Goal: Information Seeking & Learning: Find specific fact

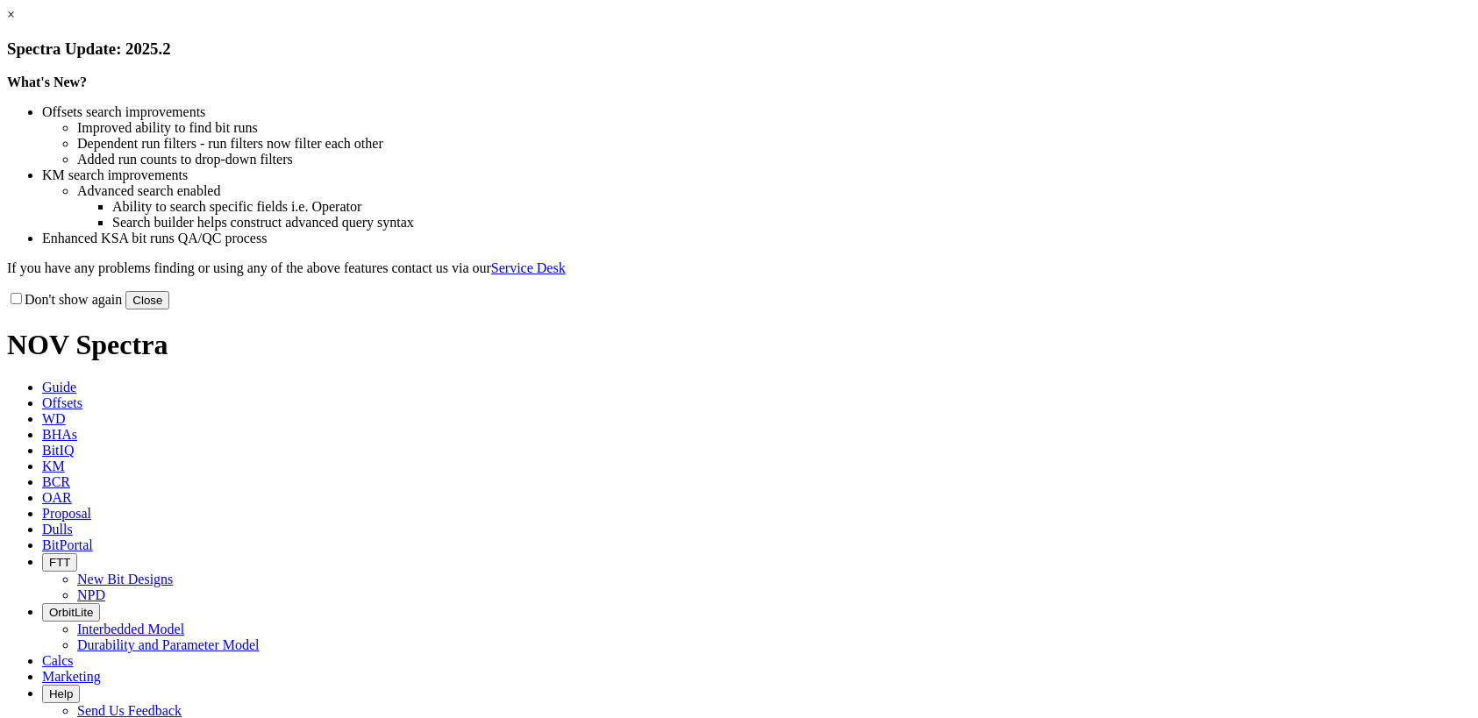
click at [169, 310] on button "Close" at bounding box center [147, 300] width 44 height 18
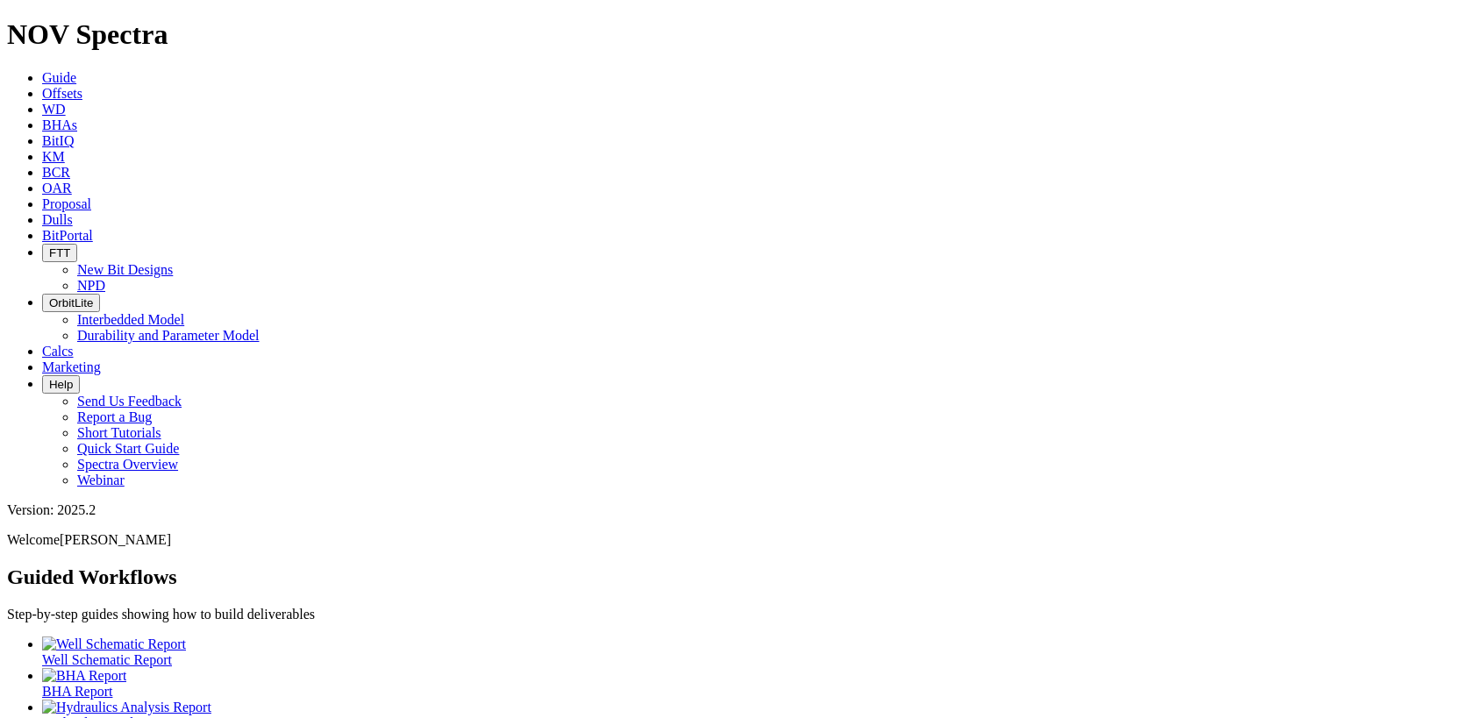
click at [73, 212] on span "Dulls" at bounding box center [57, 219] width 31 height 15
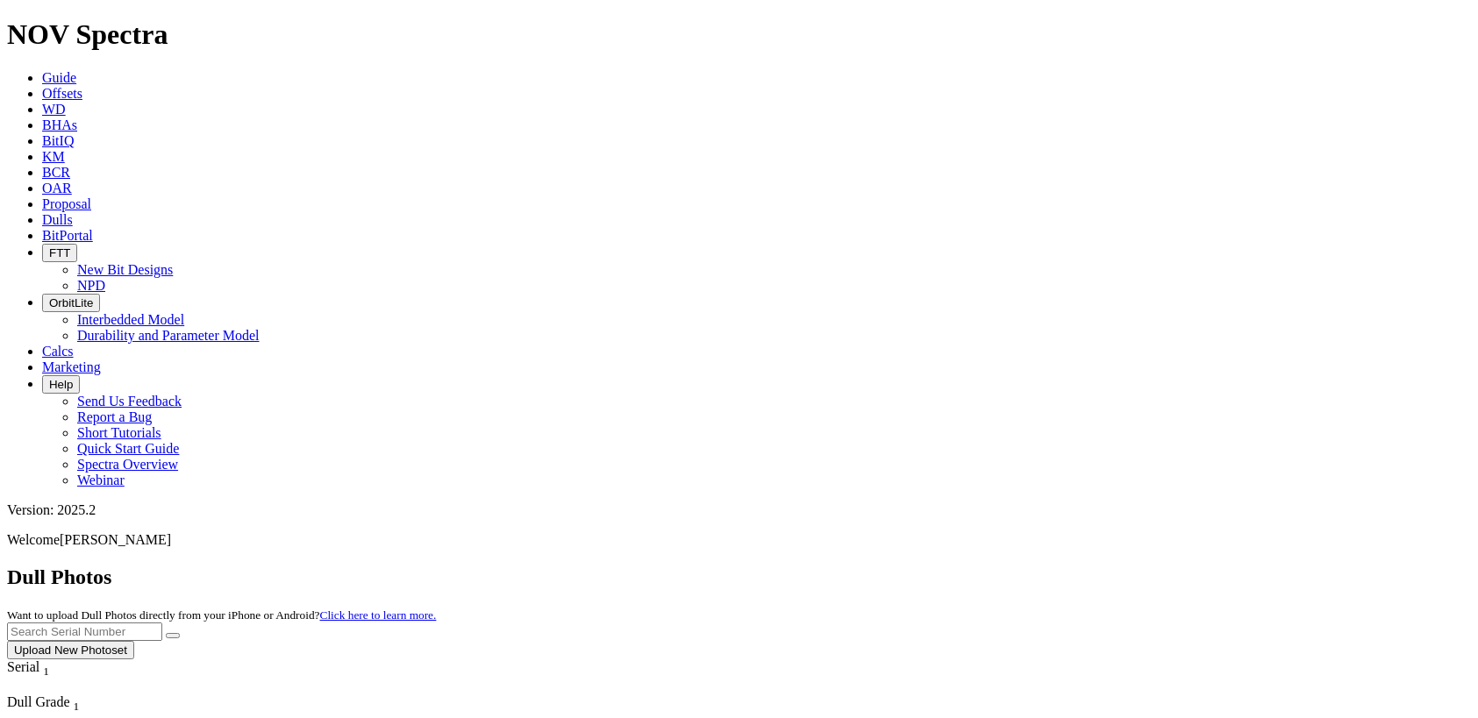
click at [162, 623] on input "text" at bounding box center [84, 632] width 155 height 18
click at [166, 633] on button "submit" at bounding box center [173, 635] width 14 height 5
drag, startPoint x: 1142, startPoint y: 76, endPoint x: 1045, endPoint y: 82, distance: 96.6
click at [1045, 566] on div "Dull Photos Want to upload Dull Photos directly from your iPhone or Android? Cl…" at bounding box center [739, 613] width 1464 height 94
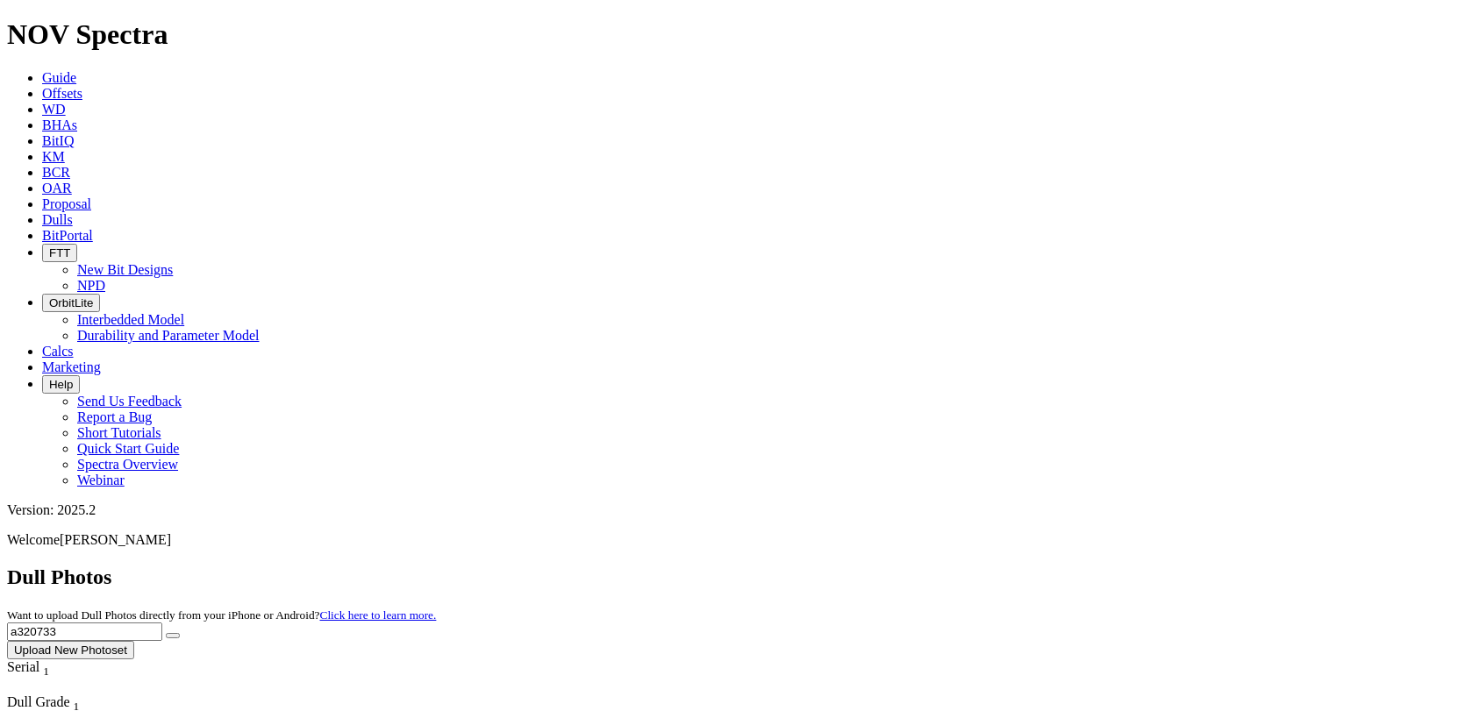
click at [166, 633] on button "submit" at bounding box center [173, 635] width 14 height 5
drag, startPoint x: 1145, startPoint y: 79, endPoint x: 1037, endPoint y: 68, distance: 108.4
click at [1037, 566] on div "Dull Photos Want to upload Dull Photos directly from your iPhone or Android? Cl…" at bounding box center [739, 613] width 1464 height 94
type input "a314309"
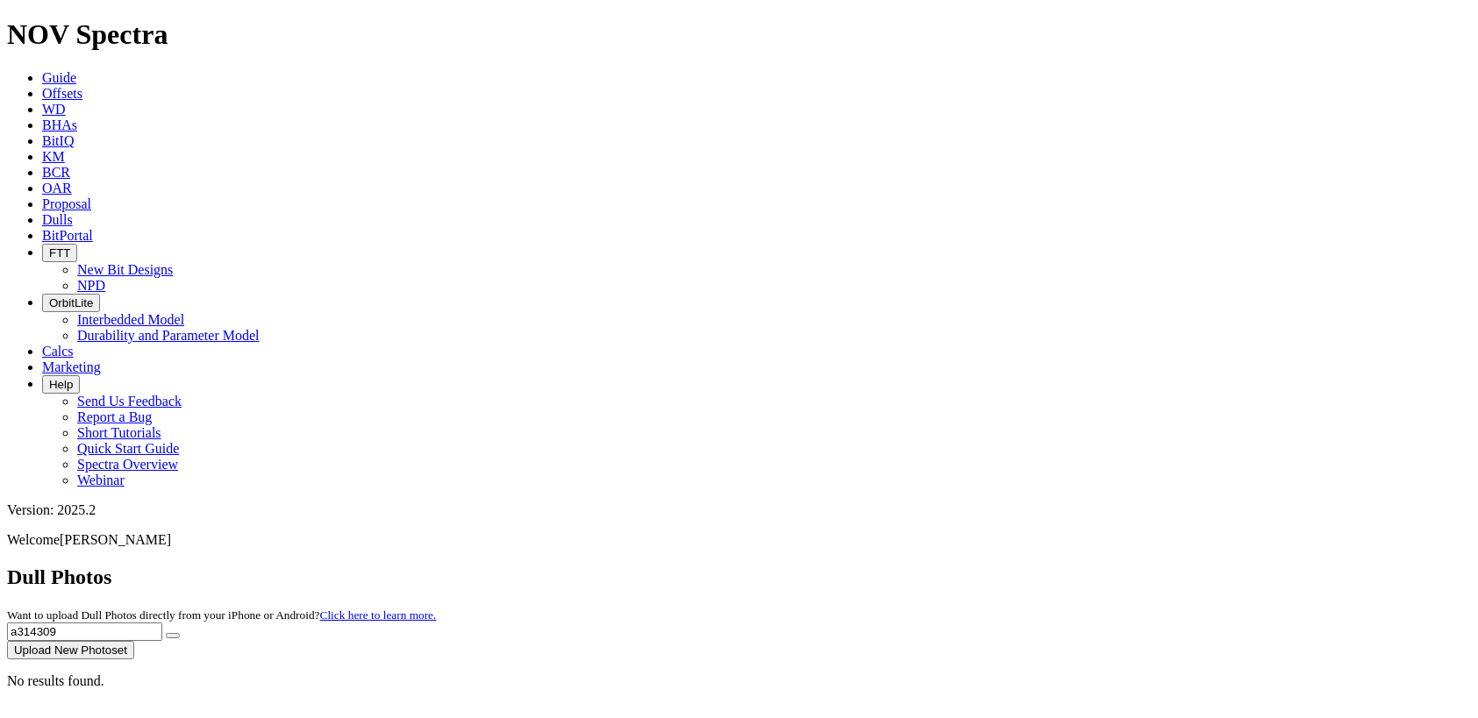
click at [166, 633] on button "submit" at bounding box center [173, 635] width 14 height 5
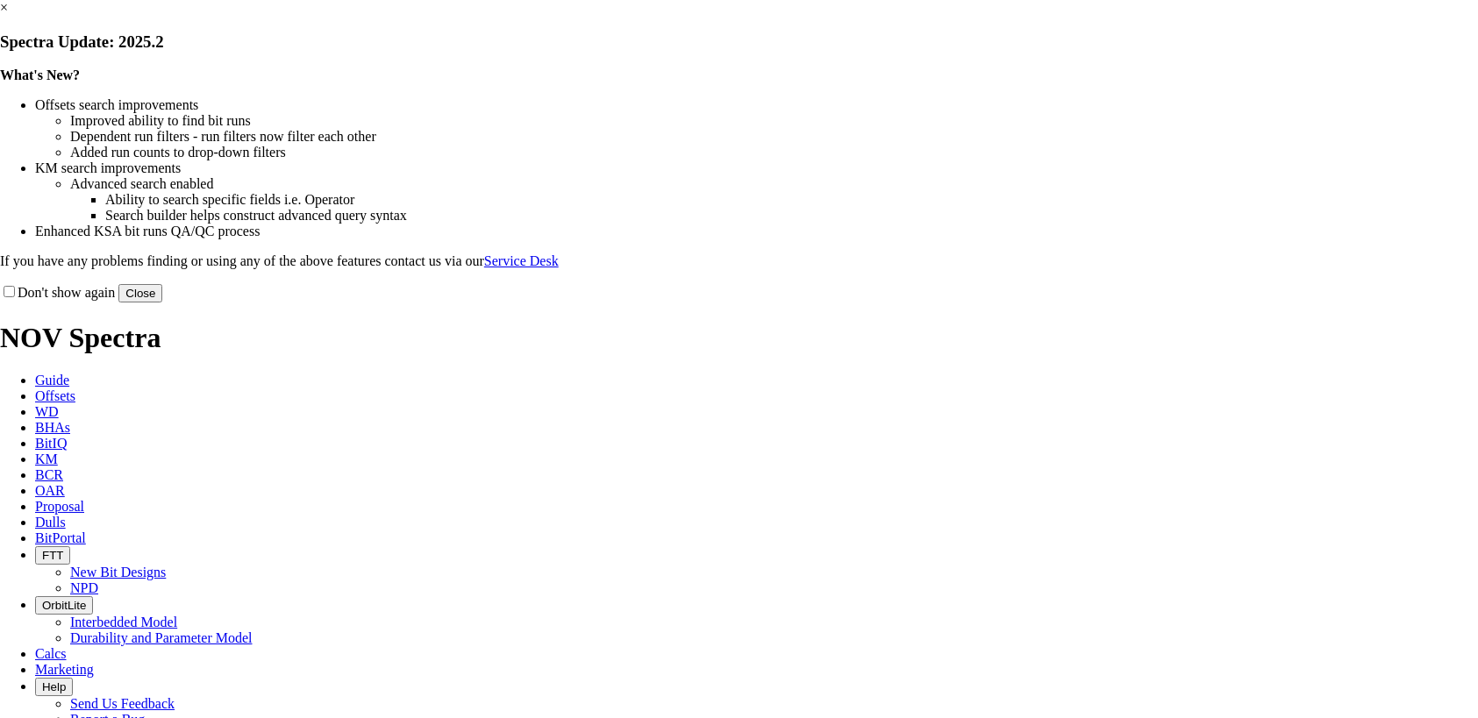
click at [8, 15] on link "×" at bounding box center [4, 7] width 8 height 15
